Goal: Task Accomplishment & Management: Manage account settings

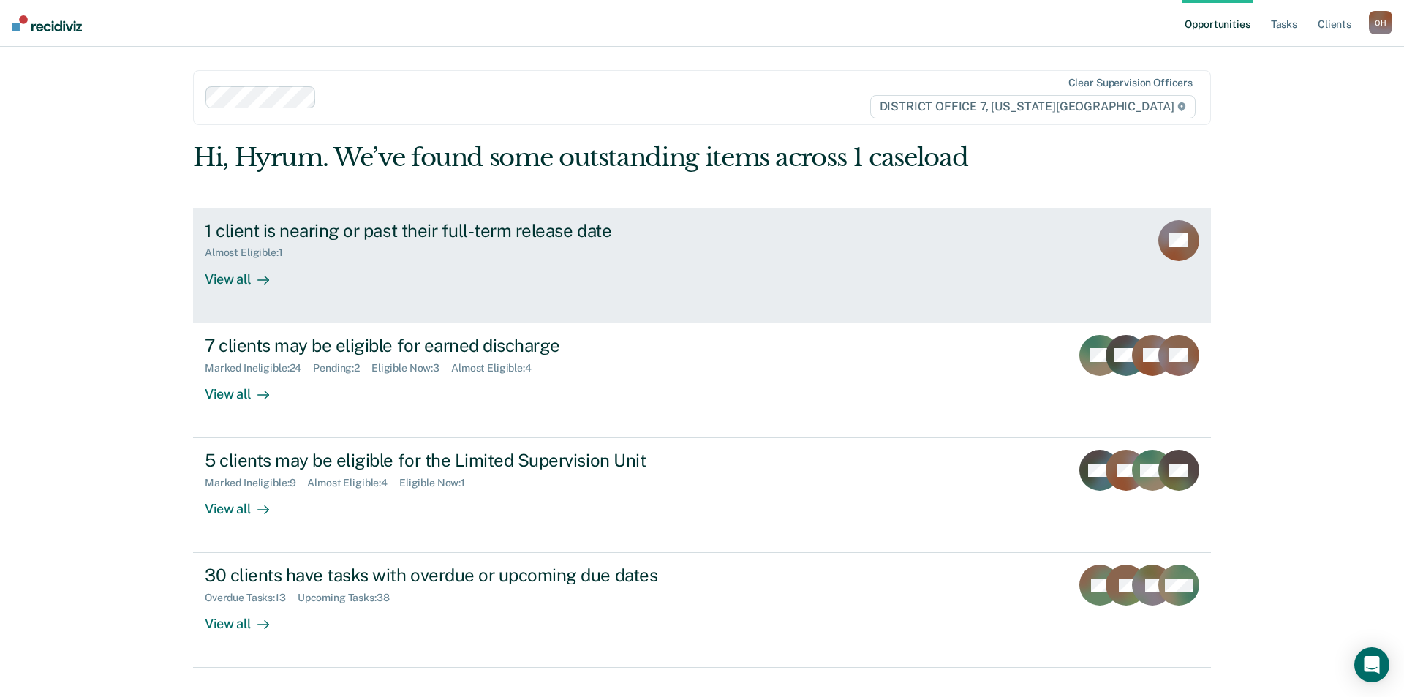
click at [470, 257] on div "Almost Eligible : 1" at bounding box center [461, 250] width 513 height 18
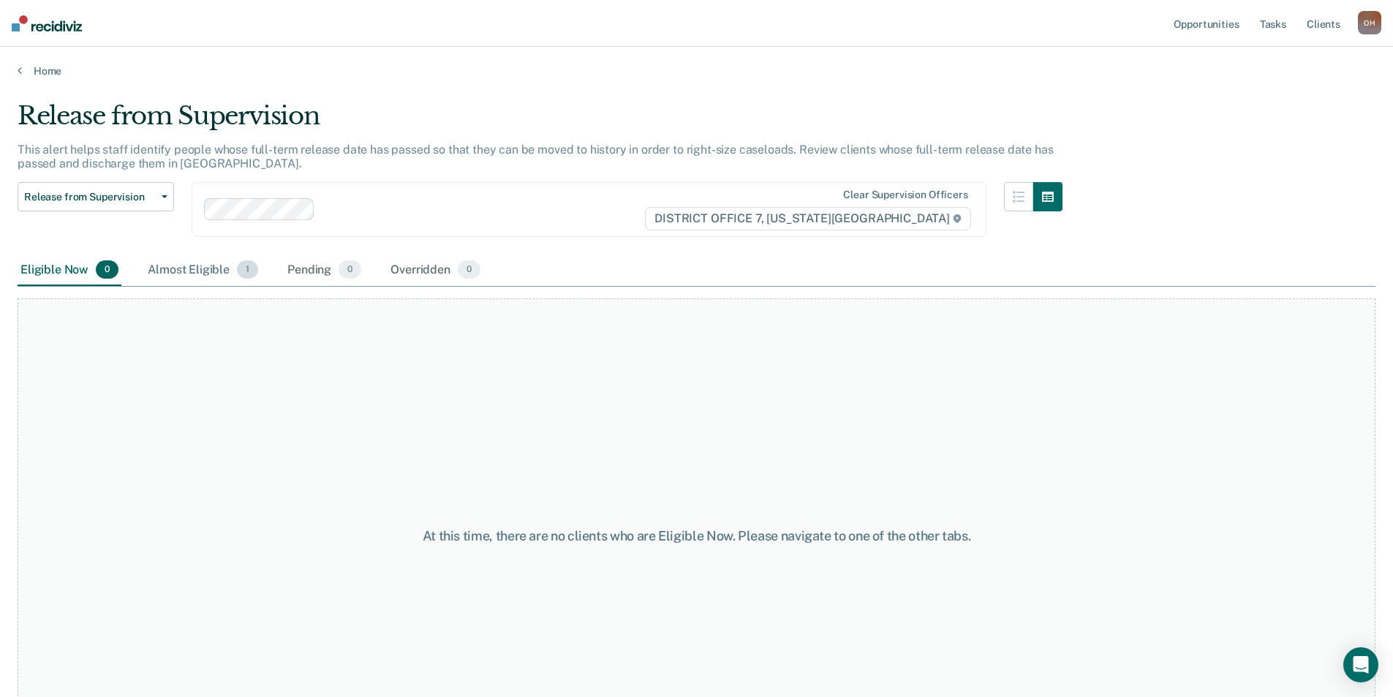
click at [197, 278] on div "Almost Eligible 1" at bounding box center [203, 271] width 116 height 32
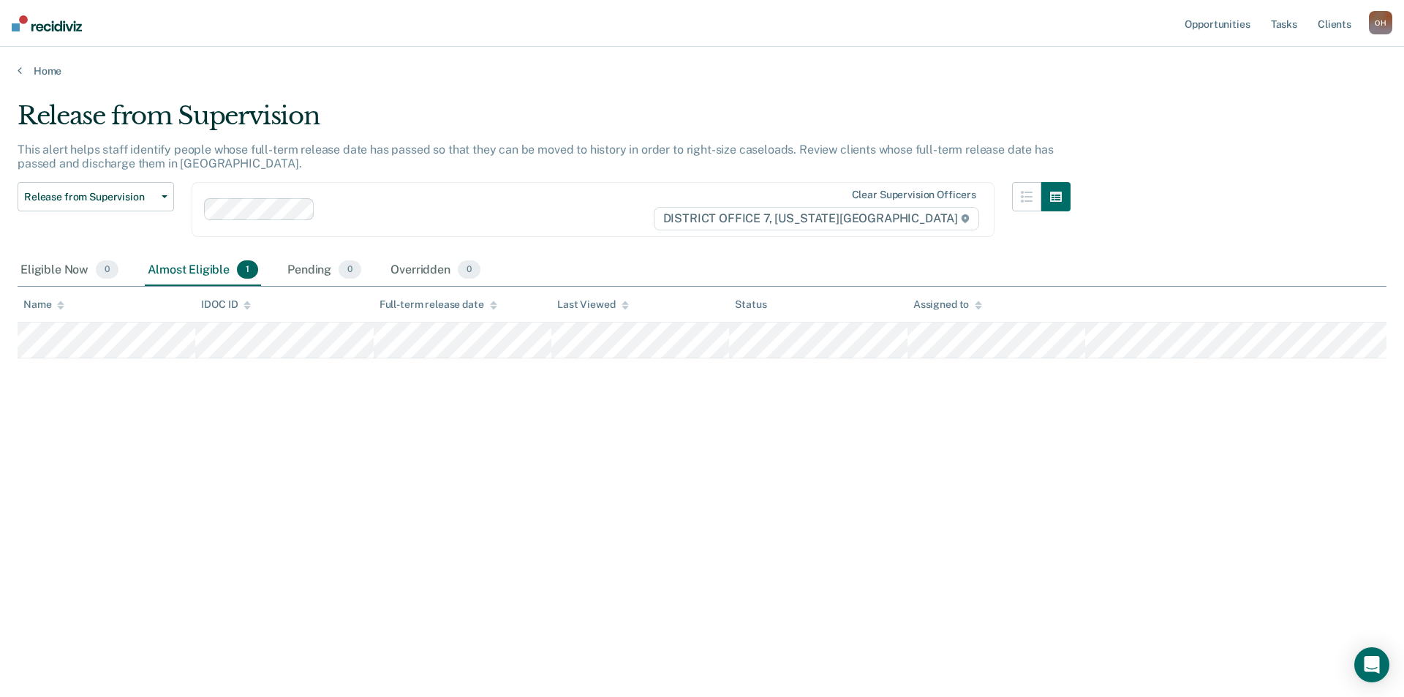
click at [48, 62] on div "Home" at bounding box center [702, 62] width 1404 height 31
click at [50, 69] on link "Home" at bounding box center [702, 70] width 1369 height 13
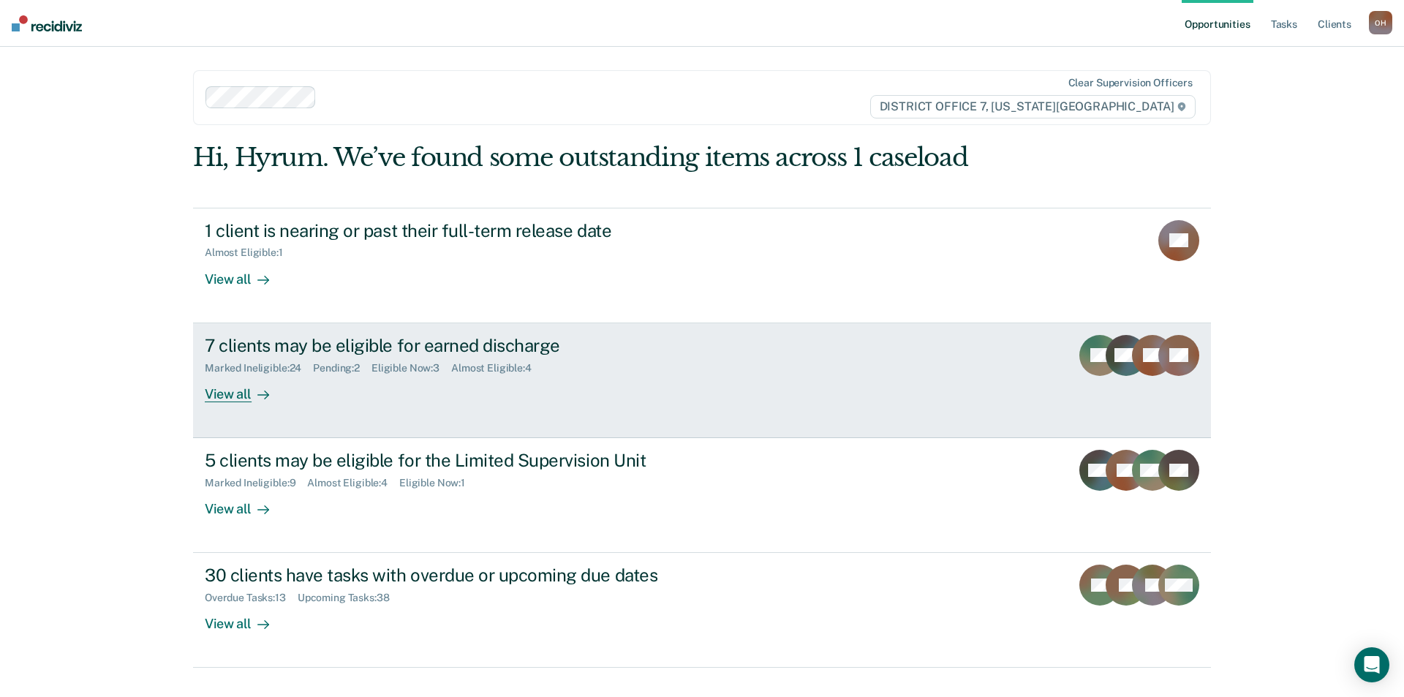
click at [600, 340] on div "7 clients may be eligible for earned discharge" at bounding box center [461, 345] width 513 height 21
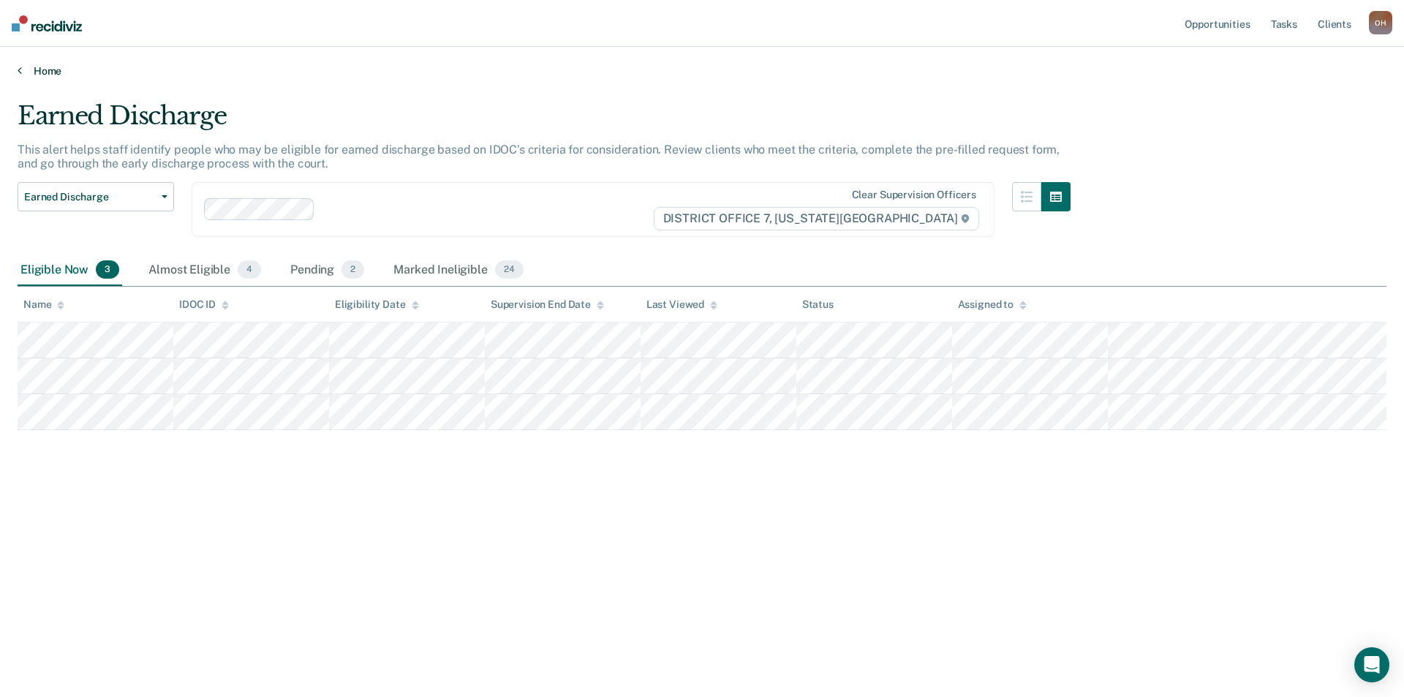
click at [42, 72] on link "Home" at bounding box center [702, 70] width 1369 height 13
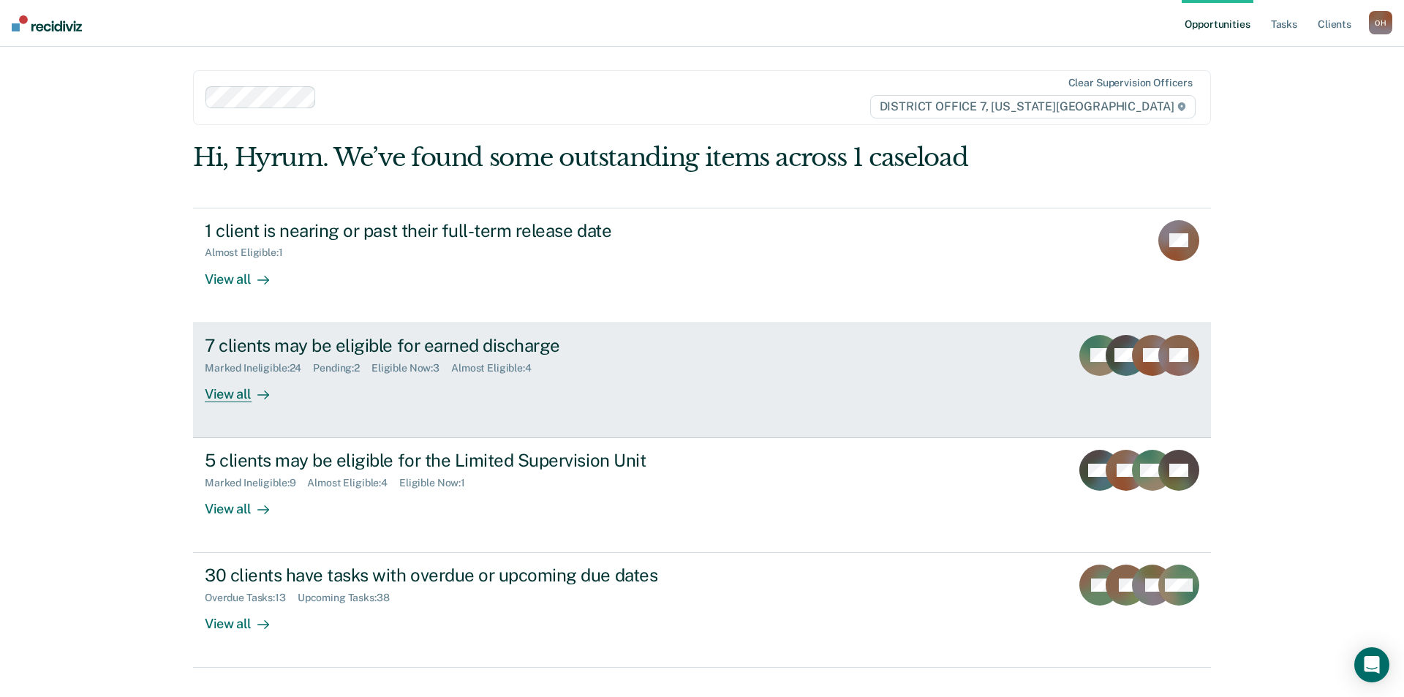
click at [355, 330] on link "7 clients may be eligible for earned discharge Marked Ineligible : 24 Pending :…" at bounding box center [702, 380] width 1018 height 115
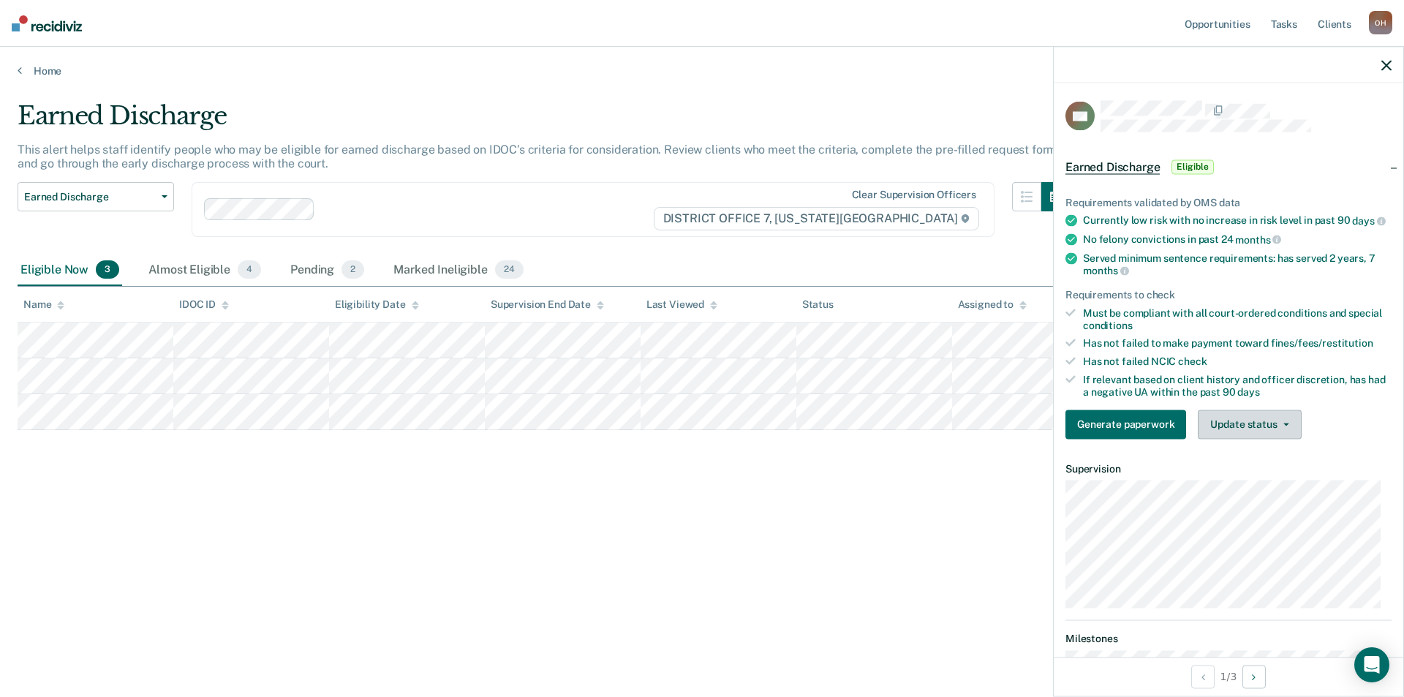
click at [1278, 426] on span "button" at bounding box center [1284, 424] width 12 height 3
click at [1229, 494] on button "Mark Ineligible" at bounding box center [1268, 482] width 141 height 23
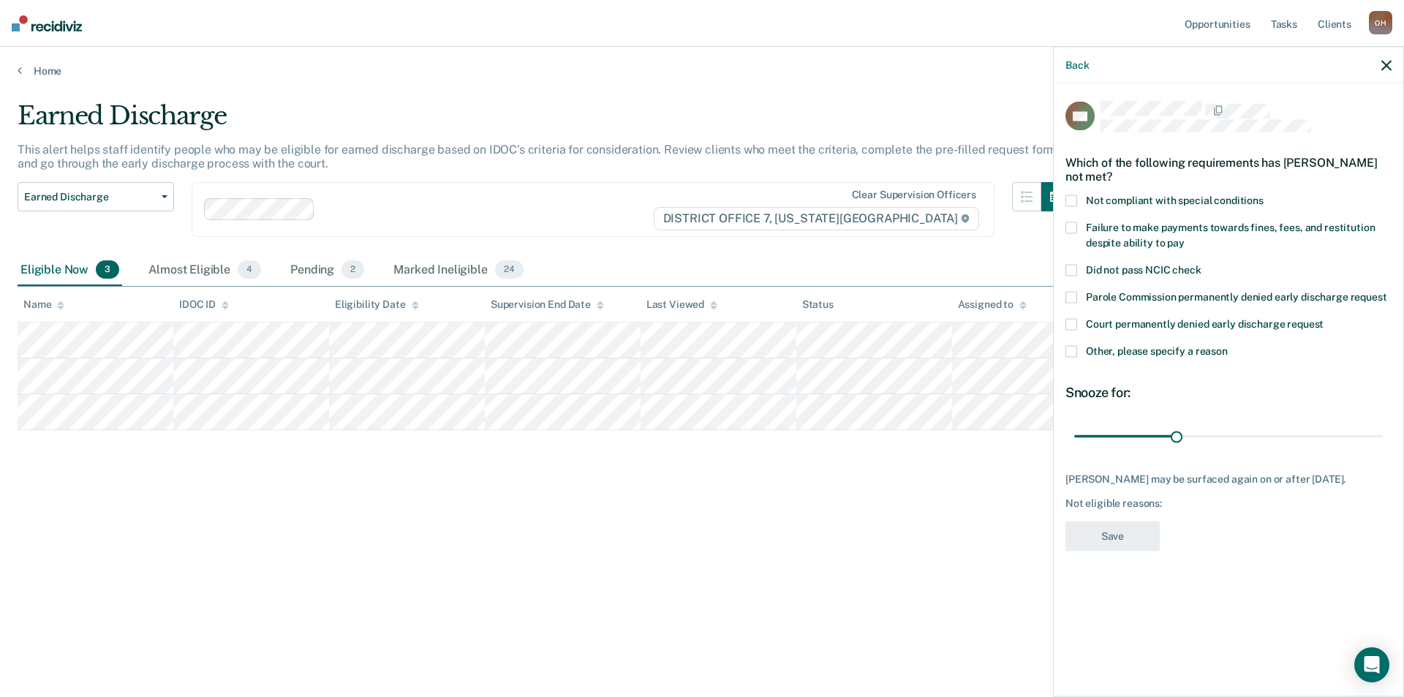
click at [1158, 350] on span "Other, please specify a reason" at bounding box center [1157, 351] width 142 height 12
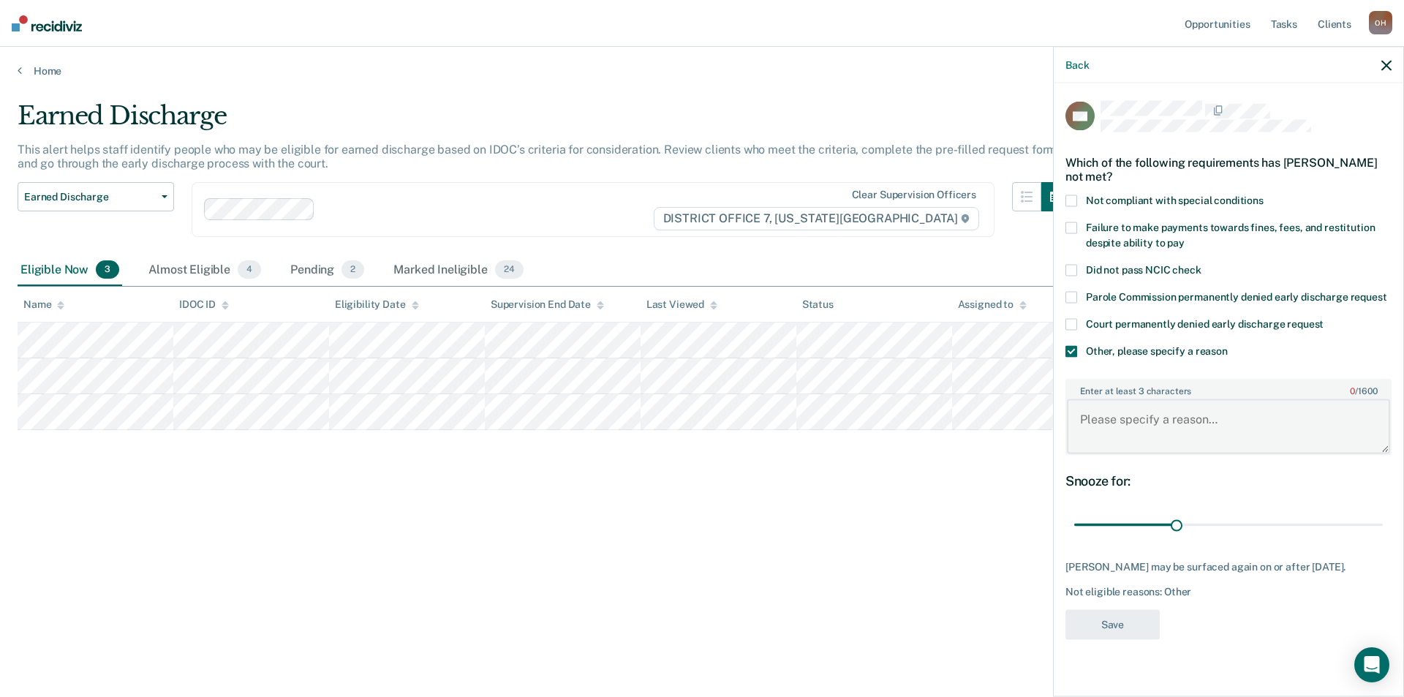
click at [1175, 439] on textarea "Enter at least 3 characters 0 / 1600" at bounding box center [1228, 426] width 323 height 54
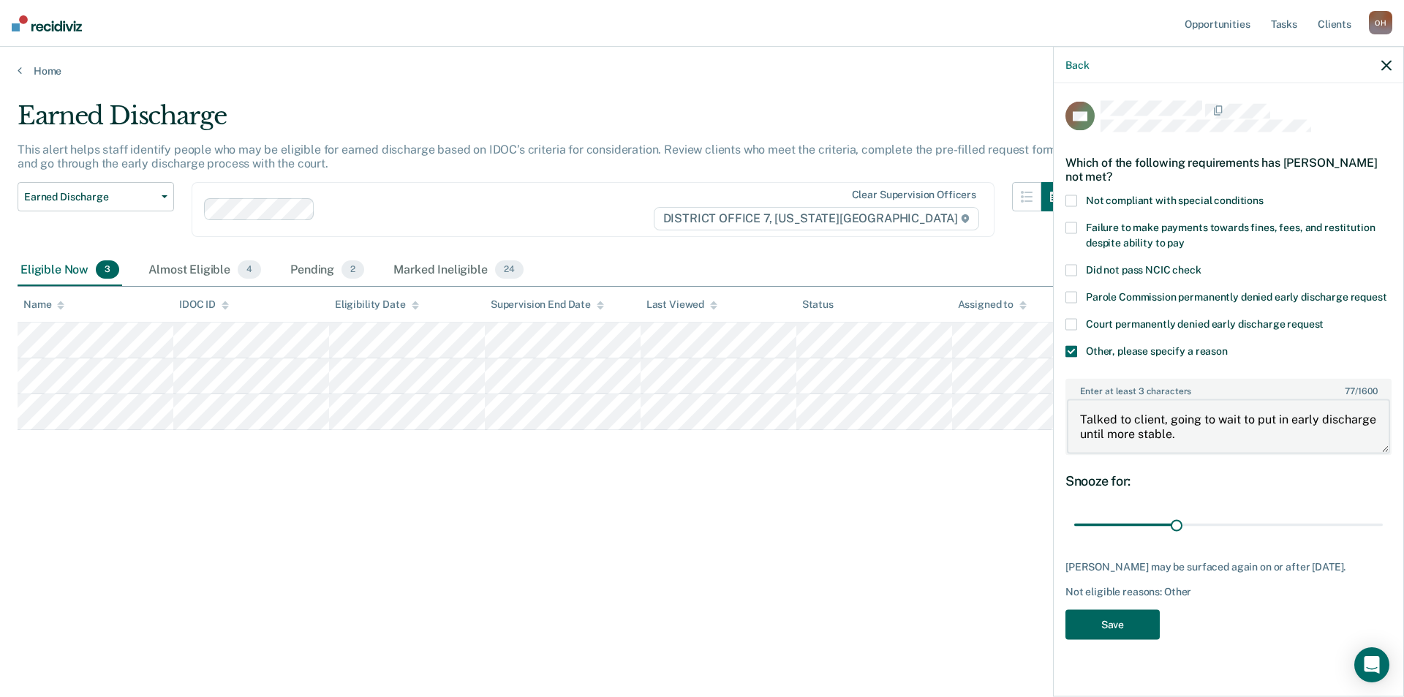
type textarea "Talked to client, going to wait to put in early discharge until more stable."
click at [1129, 639] on button "Save" at bounding box center [1113, 624] width 94 height 30
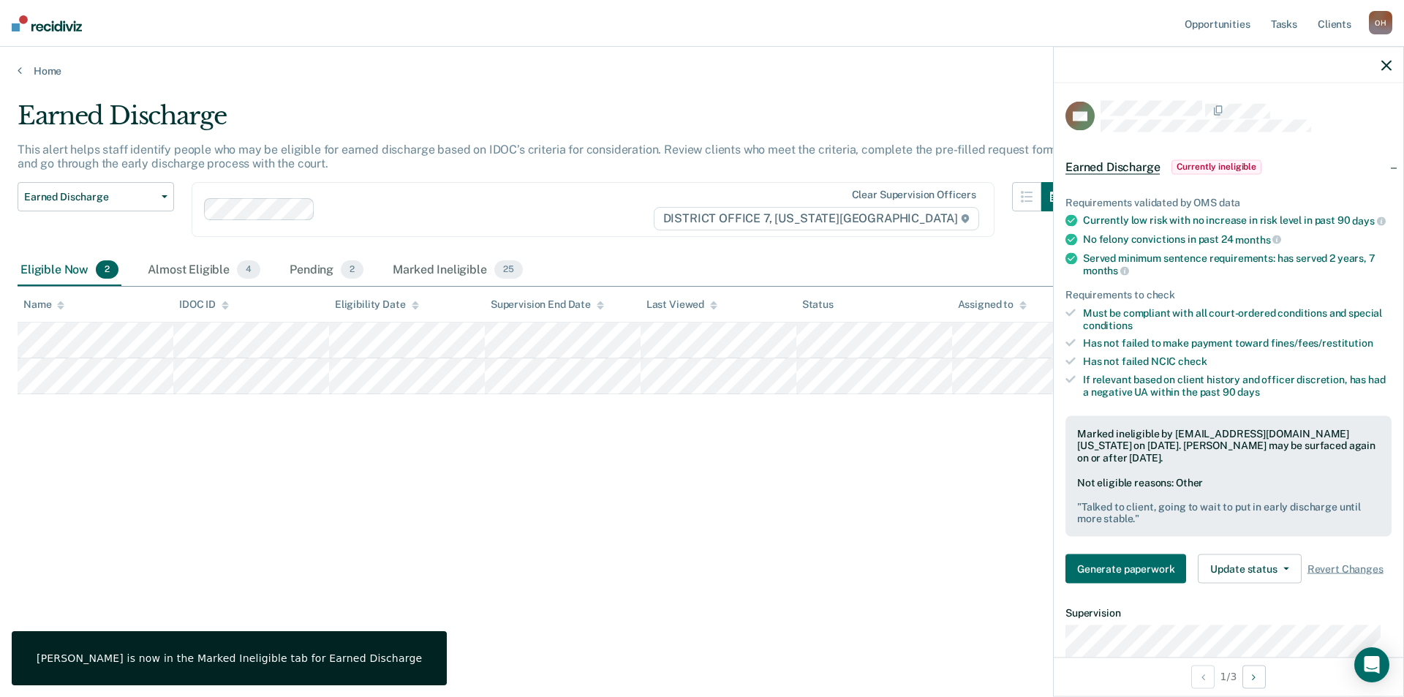
click at [1386, 62] on icon "button" at bounding box center [1387, 65] width 10 height 10
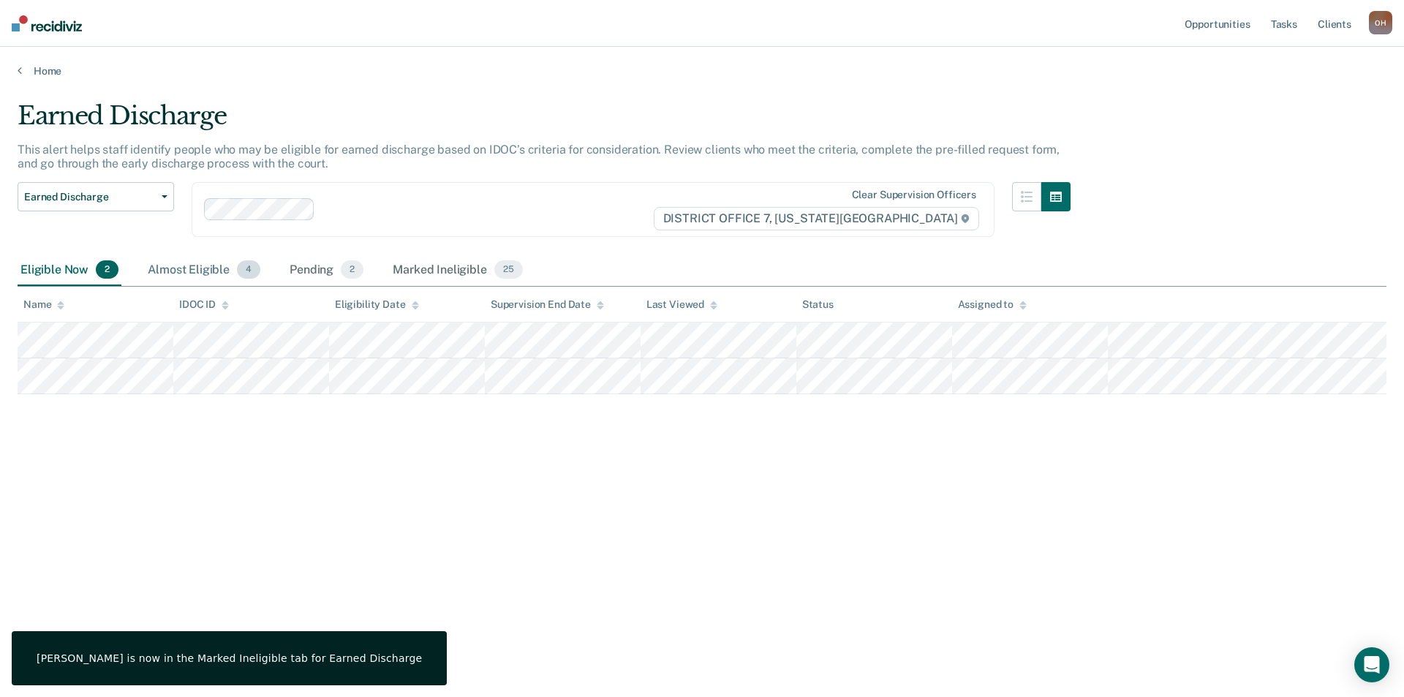
click at [186, 260] on div "Almost Eligible 4" at bounding box center [204, 271] width 118 height 32
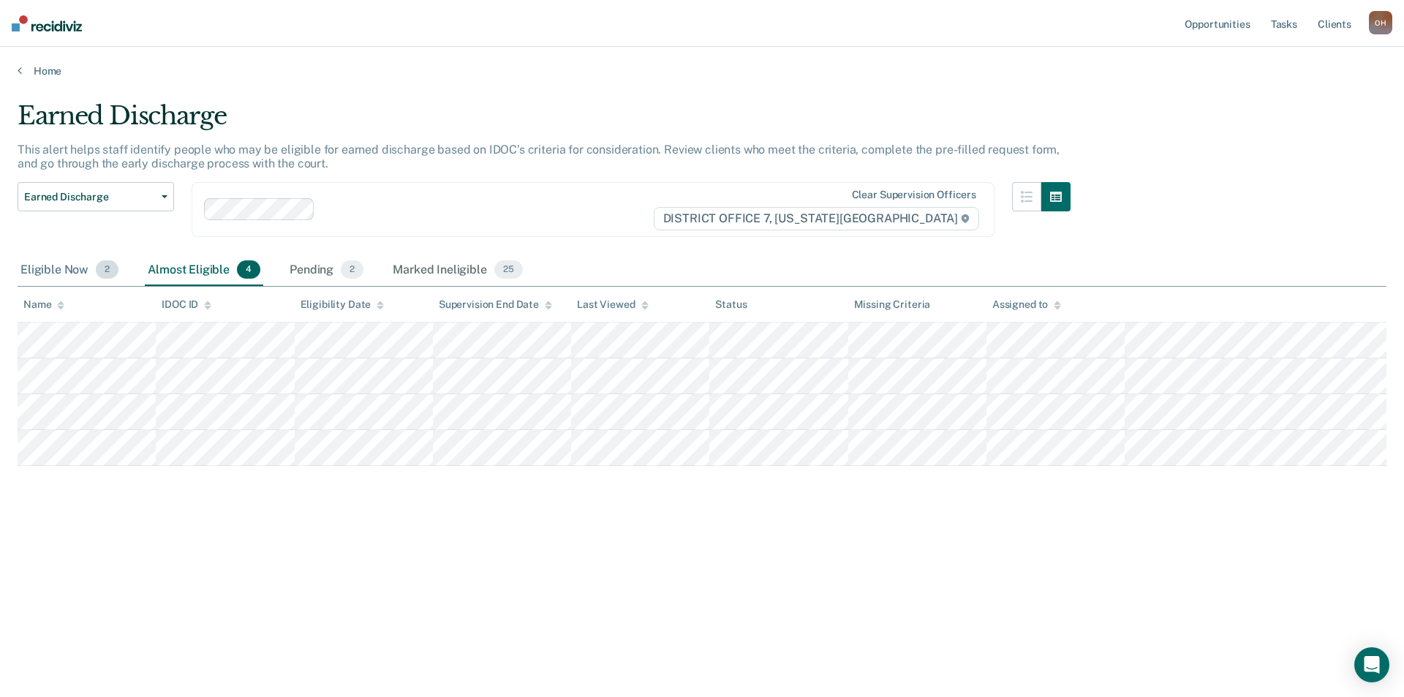
click at [75, 268] on div "Eligible Now 2" at bounding box center [70, 271] width 104 height 32
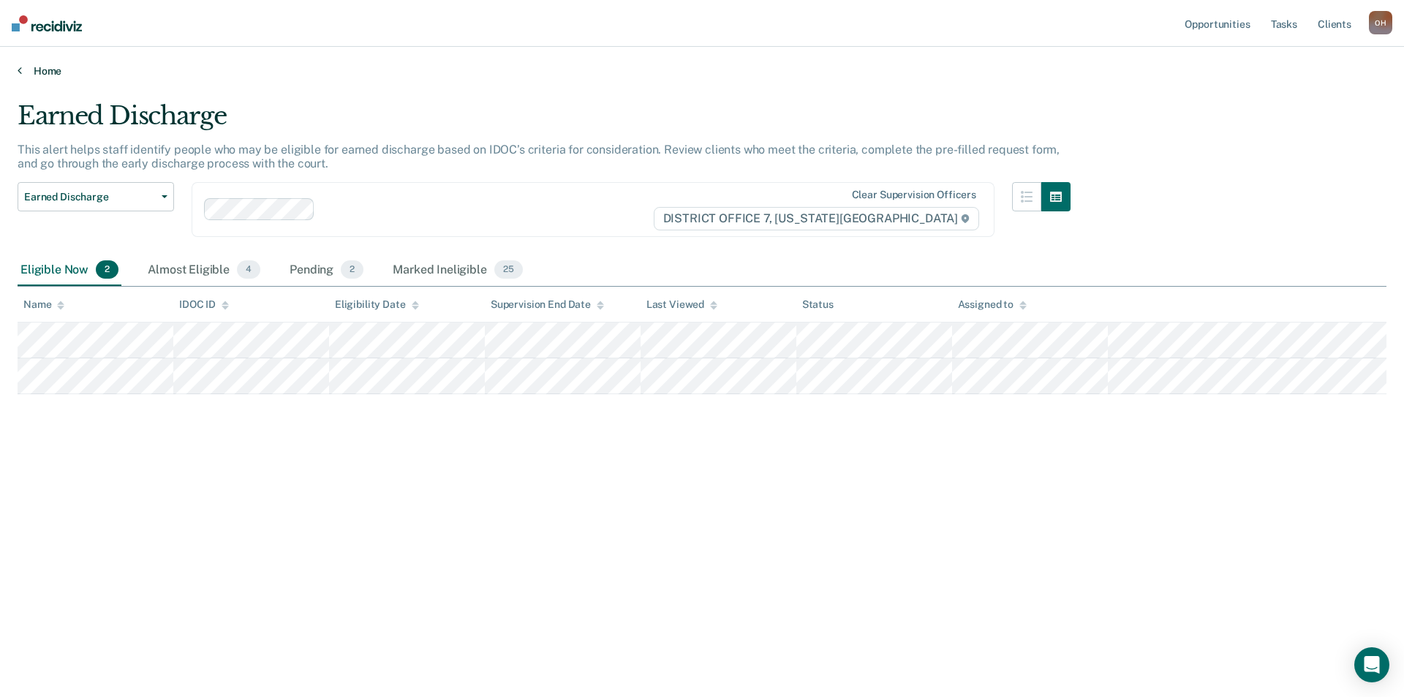
click at [56, 69] on link "Home" at bounding box center [702, 70] width 1369 height 13
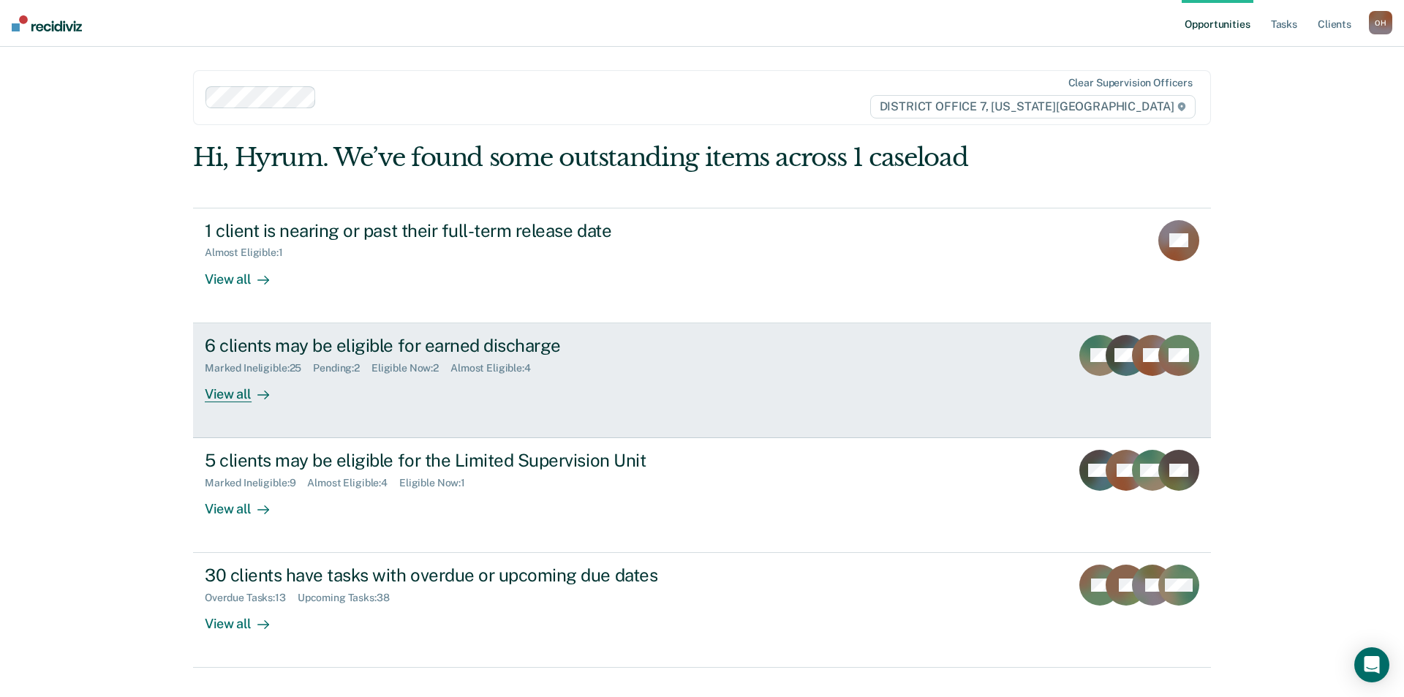
click at [453, 347] on div "6 clients may be eligible for earned discharge" at bounding box center [461, 345] width 513 height 21
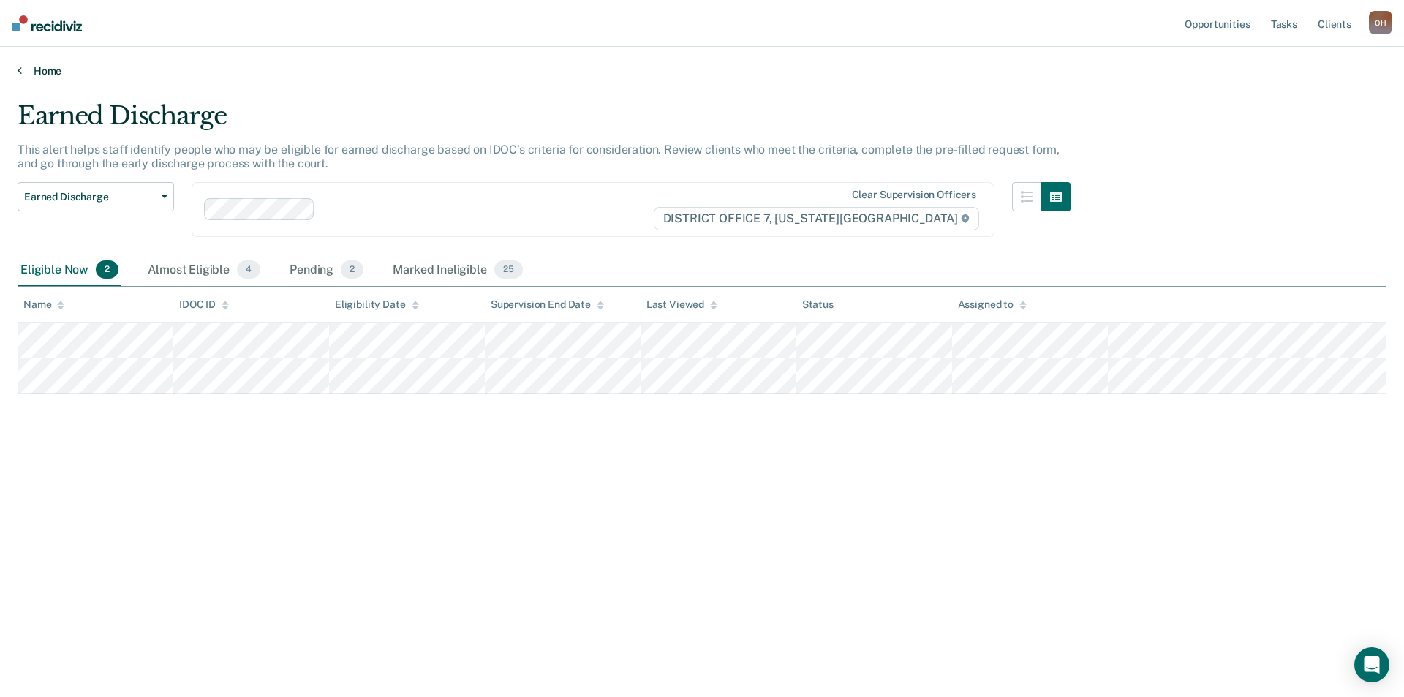
click at [68, 69] on link "Home" at bounding box center [702, 70] width 1369 height 13
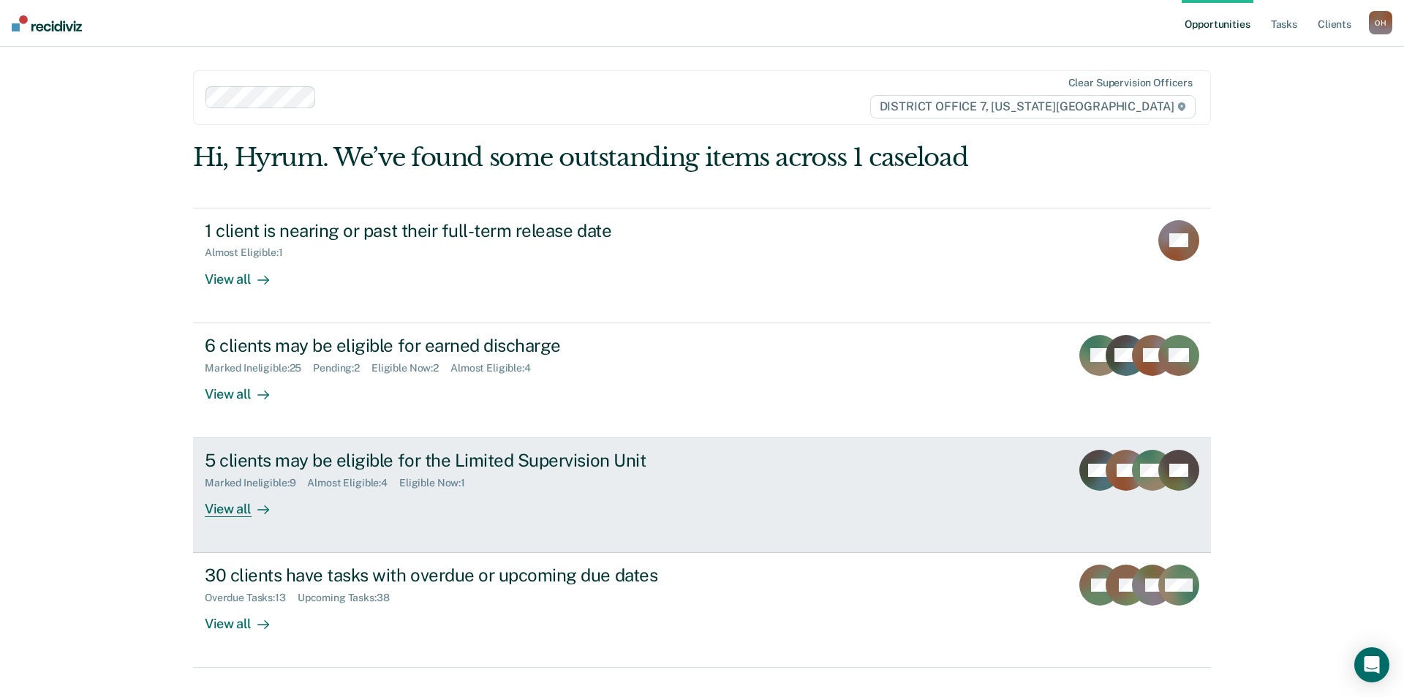
click at [363, 532] on link "5 clients may be eligible for the Limited Supervision Unit Marked Ineligible : …" at bounding box center [702, 495] width 1018 height 115
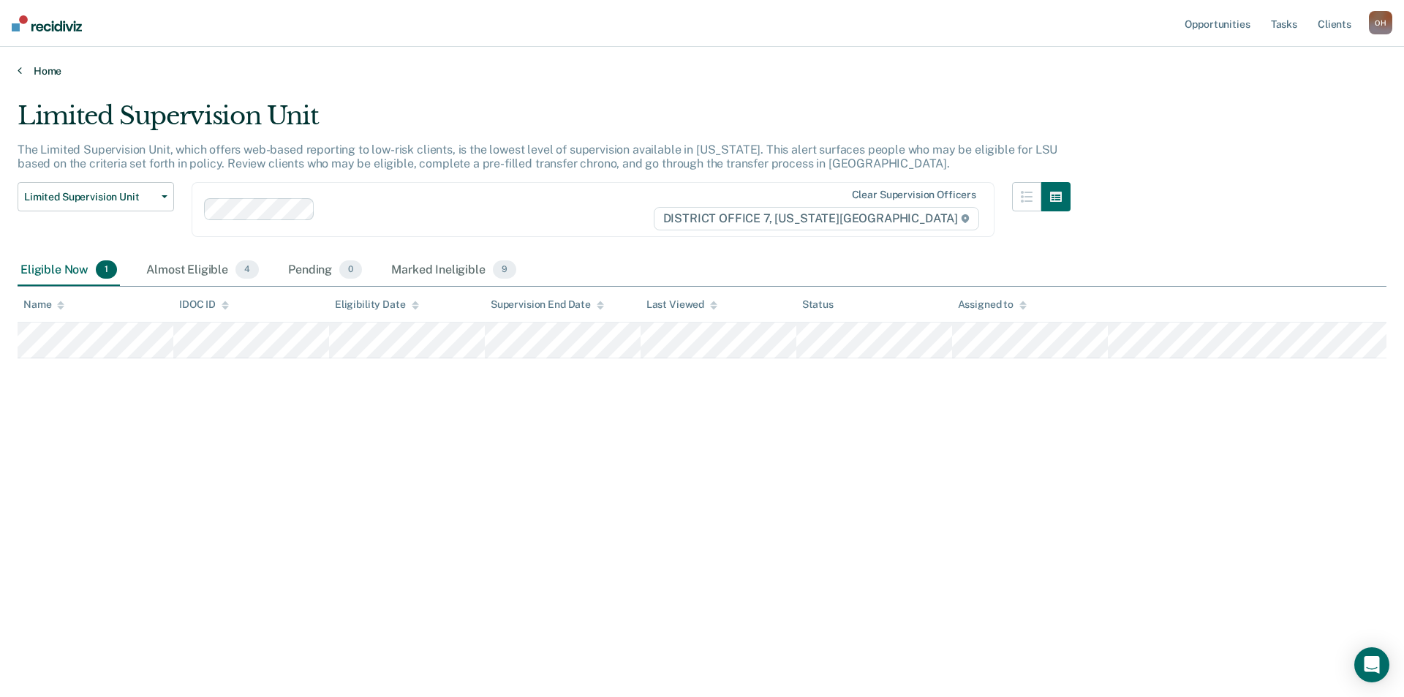
click at [33, 67] on link "Home" at bounding box center [702, 70] width 1369 height 13
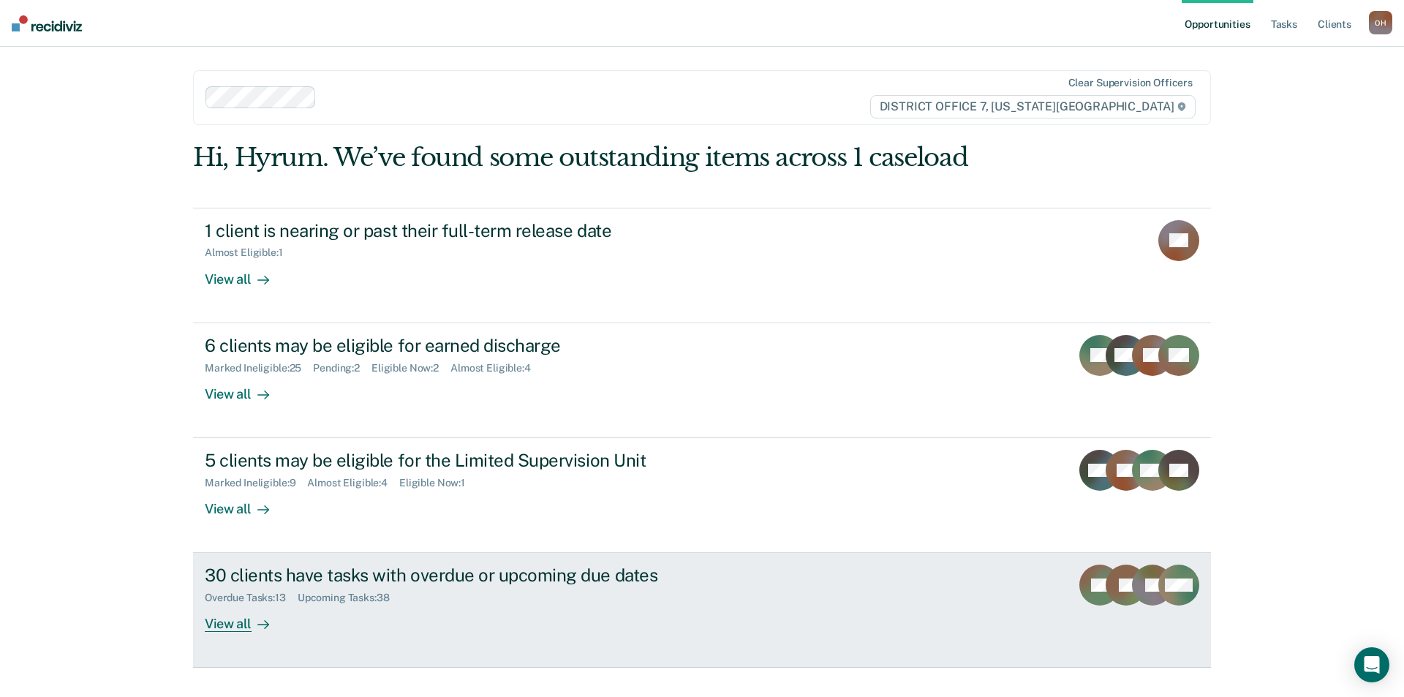
click at [369, 608] on div "30 clients have tasks with overdue or upcoming due dates Overdue Tasks : 13 Upc…" at bounding box center [479, 598] width 549 height 67
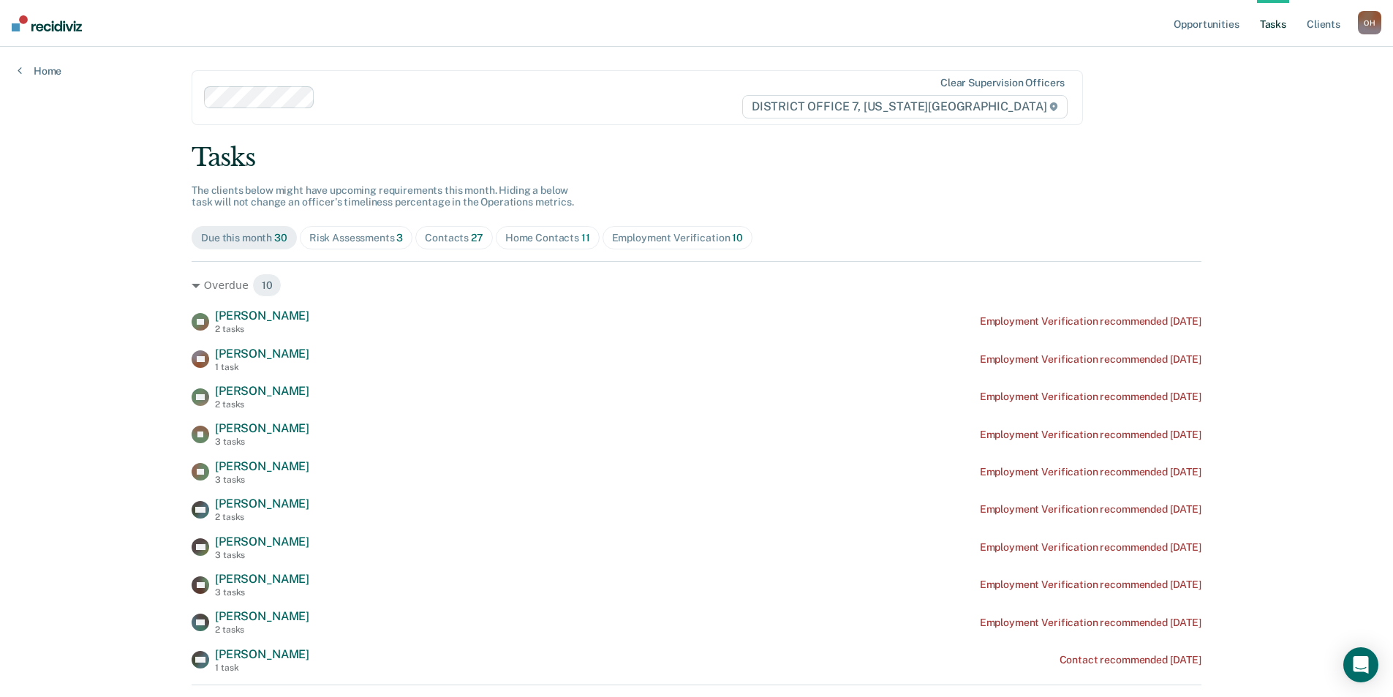
click at [455, 233] on div "Contacts 27" at bounding box center [454, 238] width 59 height 12
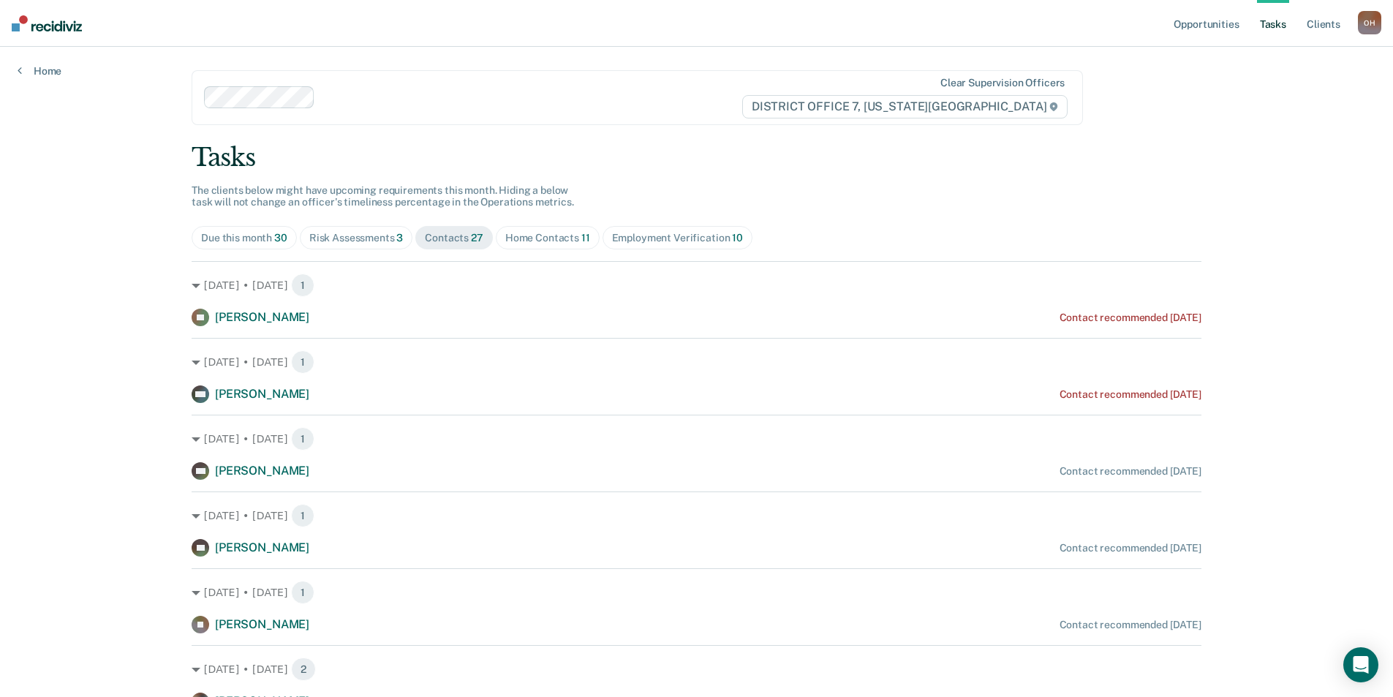
click at [546, 240] on div "Home Contacts 11" at bounding box center [547, 238] width 85 height 12
click at [43, 33] on nav "Opportunities Tasks Client s [PERSON_NAME] O H Profile How it works Log Out" at bounding box center [696, 23] width 1393 height 47
click at [49, 27] on img at bounding box center [47, 23] width 70 height 16
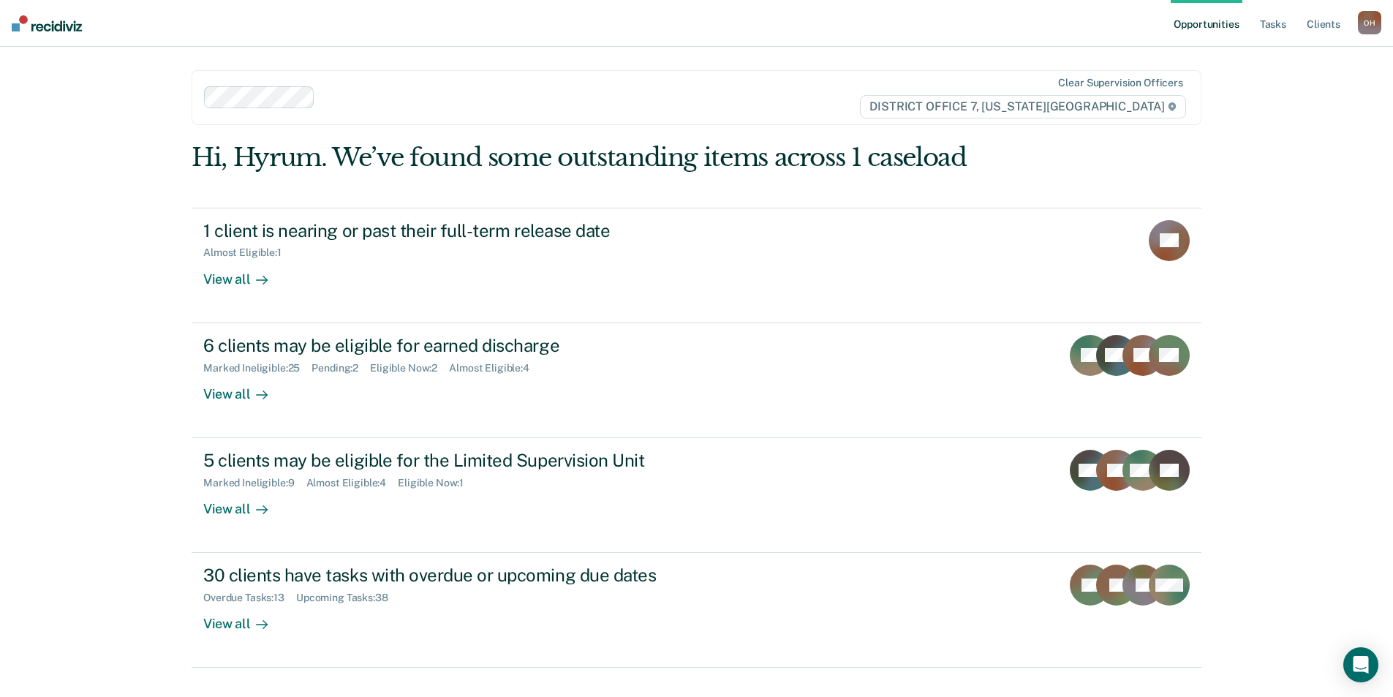
click at [61, 34] on nav "Opportunities Tasks Client s [PERSON_NAME] O H Profile How it works Log Out" at bounding box center [696, 23] width 1393 height 47
